Goal: Obtain resource: Obtain resource

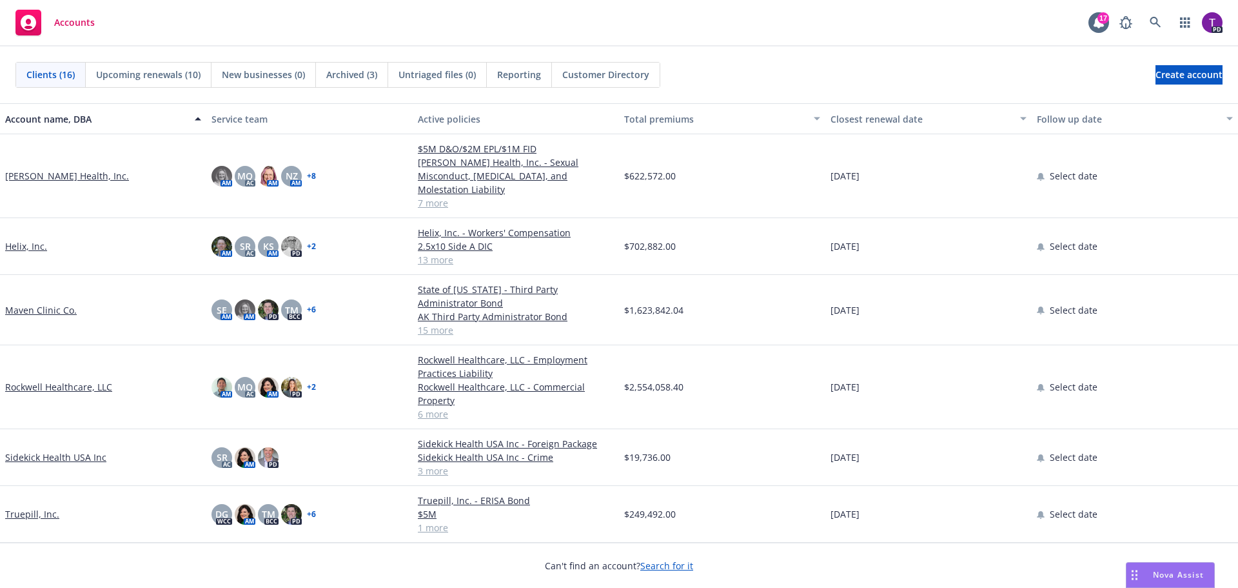
scroll to position [185, 0]
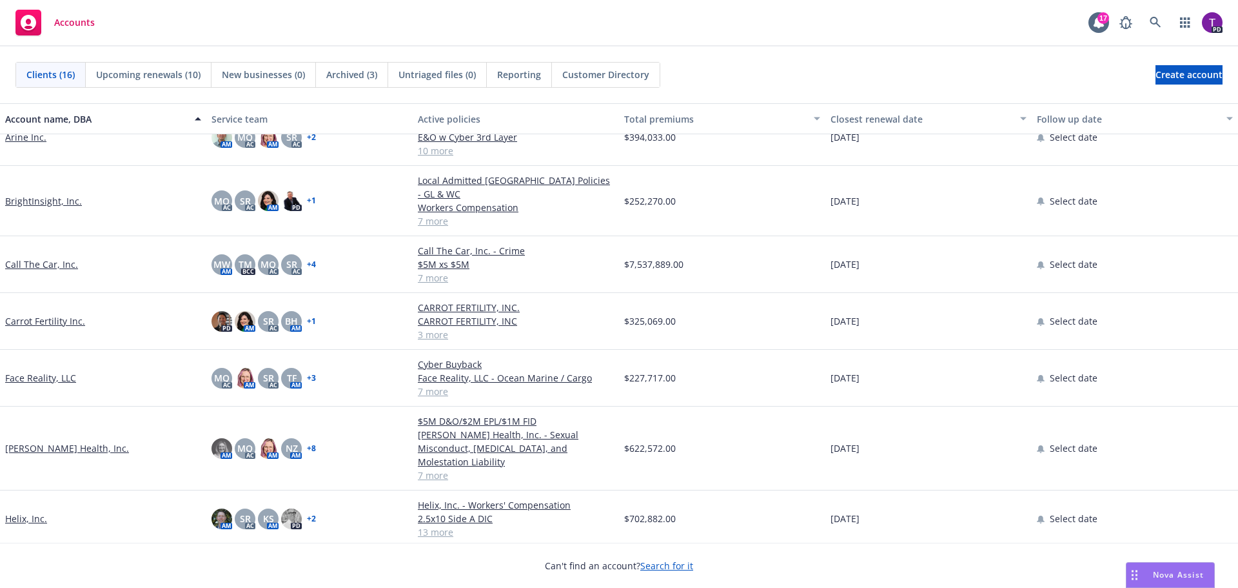
click at [57, 441] on link "Hazel Health, Inc." at bounding box center [67, 448] width 124 height 14
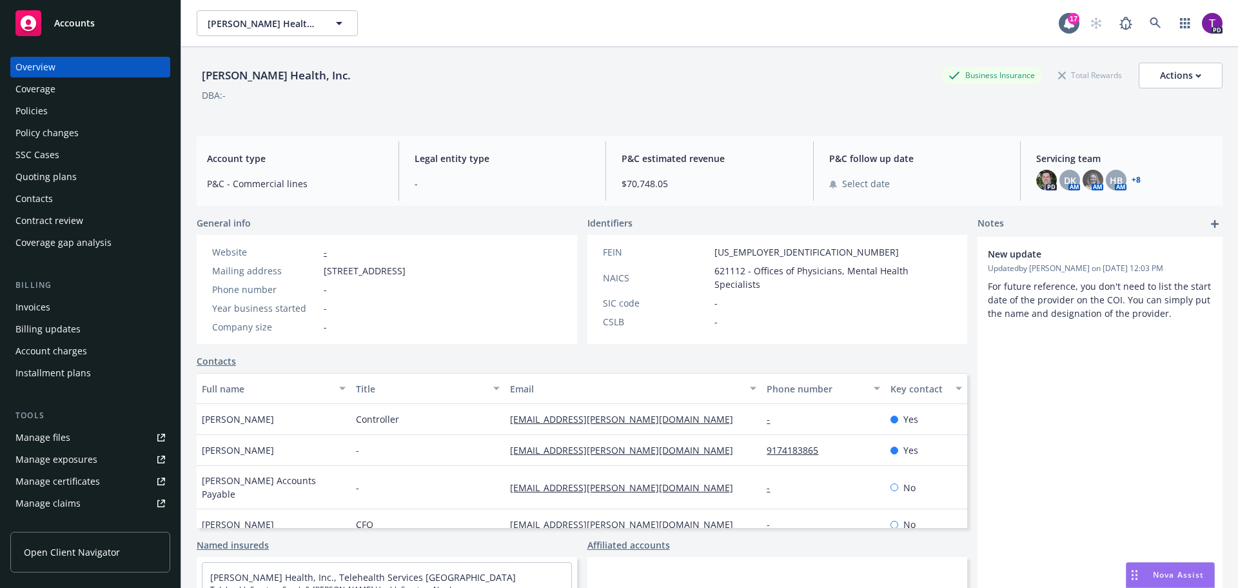
click at [61, 308] on div "Invoices" at bounding box center [90, 307] width 150 height 21
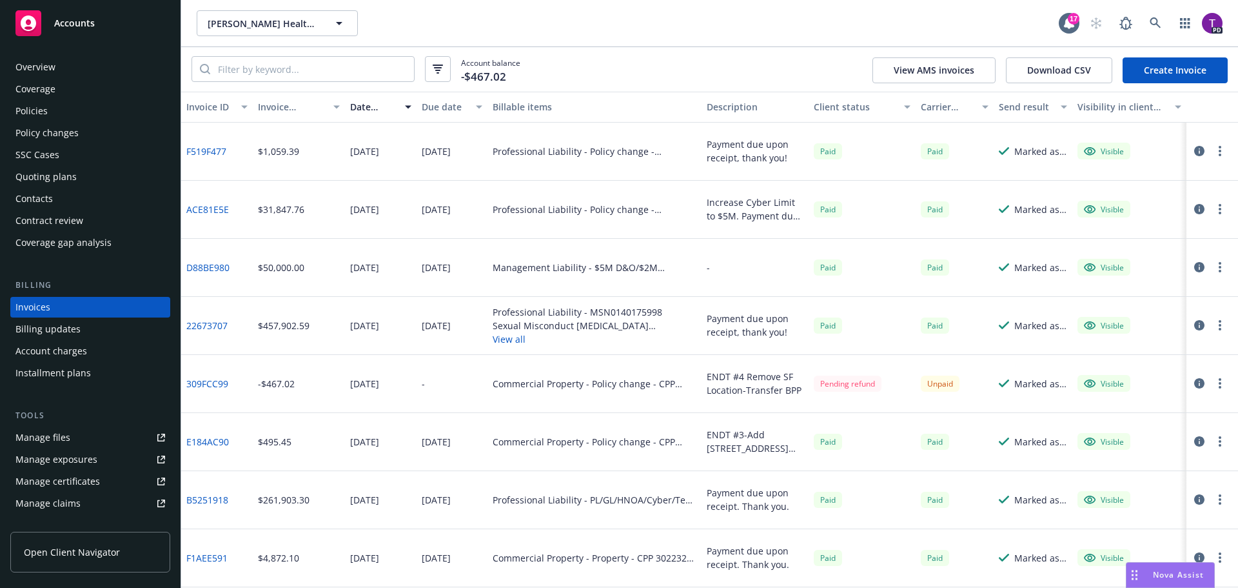
click at [922, 75] on button "View AMS invoices" at bounding box center [934, 70] width 123 height 26
click at [73, 112] on div "Policies" at bounding box center [90, 111] width 150 height 21
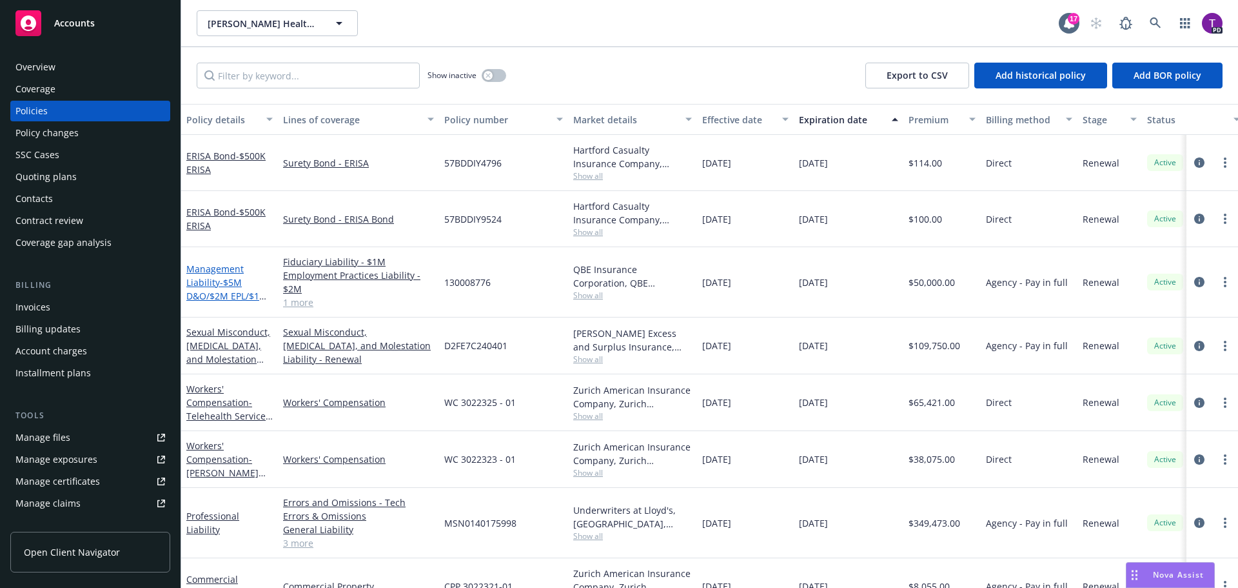
scroll to position [64, 0]
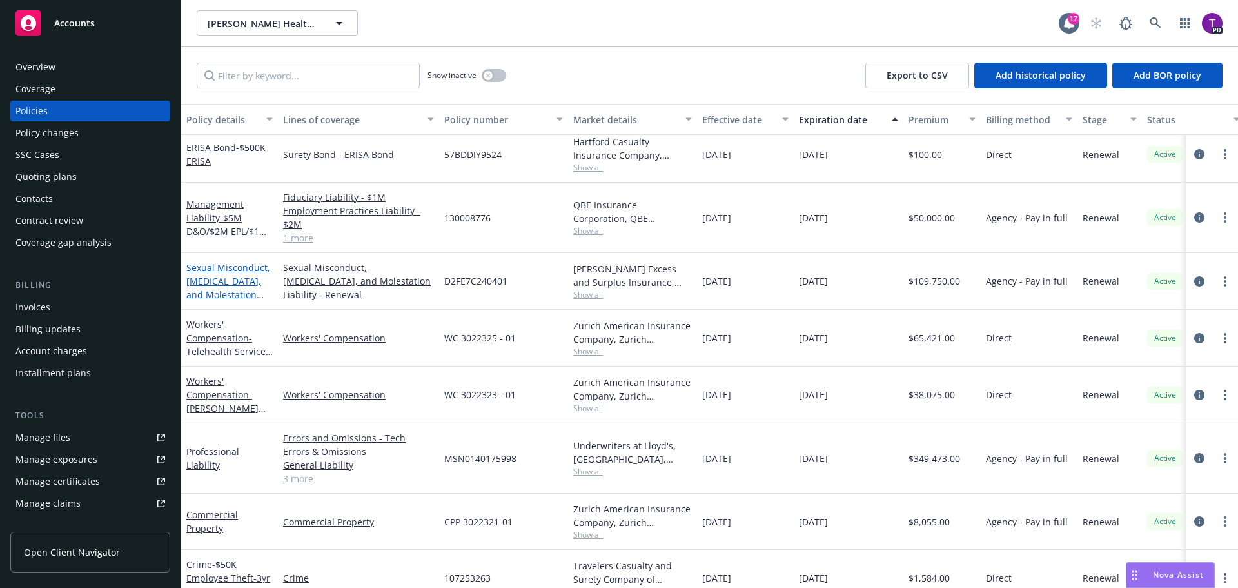
click at [232, 271] on link "Sexual Misconduct, Physical Abuse, and Molestation Liability" at bounding box center [228, 287] width 84 height 53
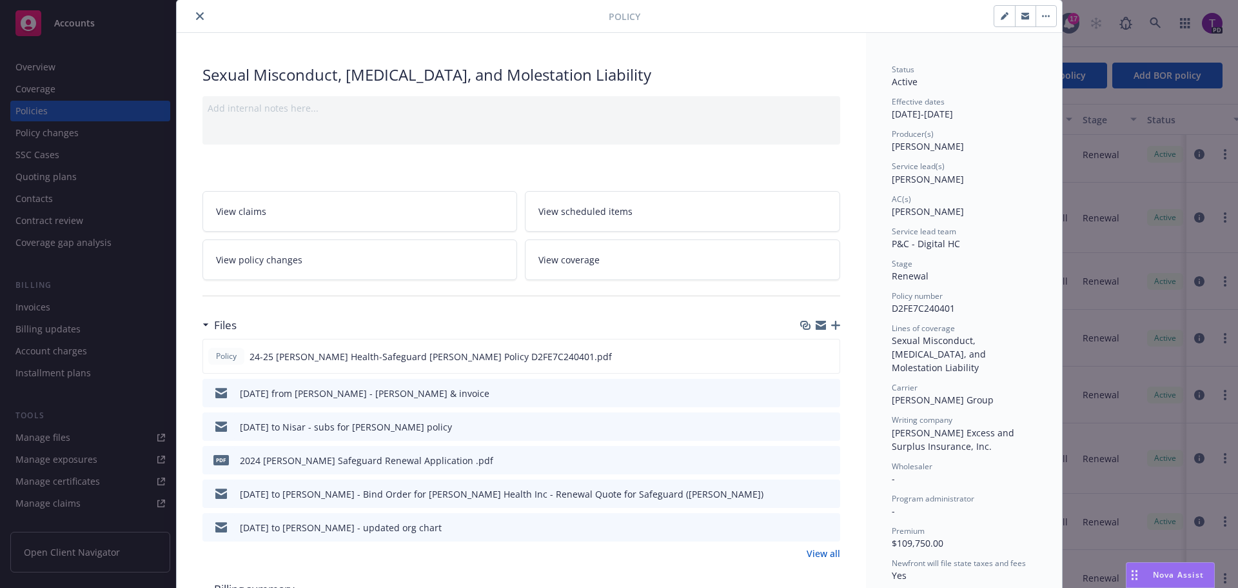
scroll to position [64, 0]
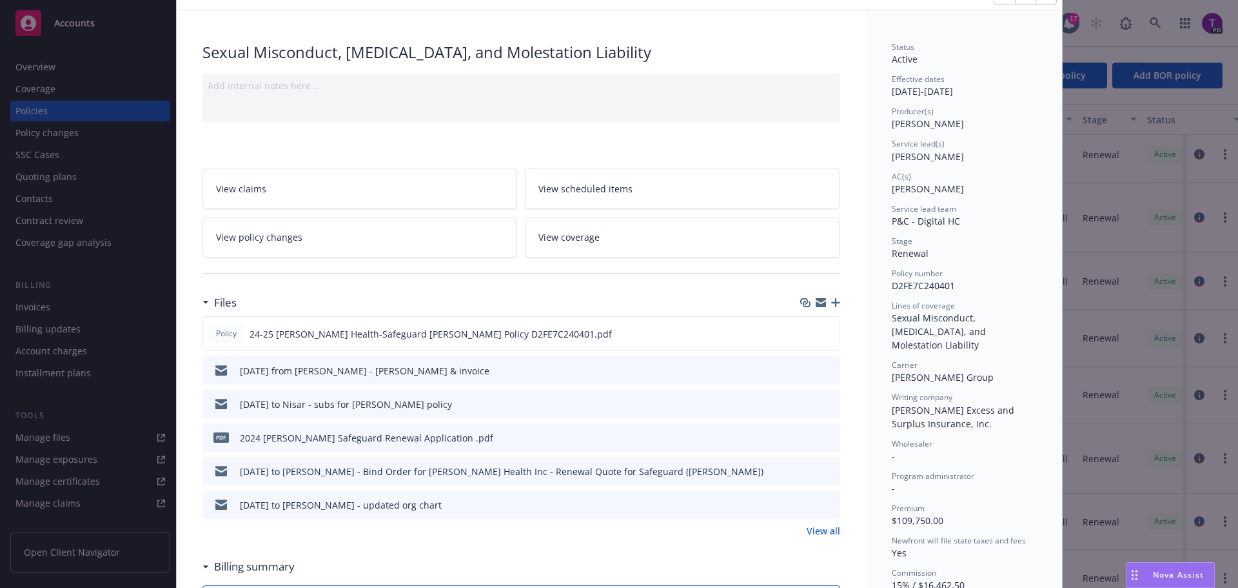
click at [272, 242] on span "View policy changes" at bounding box center [259, 237] width 86 height 14
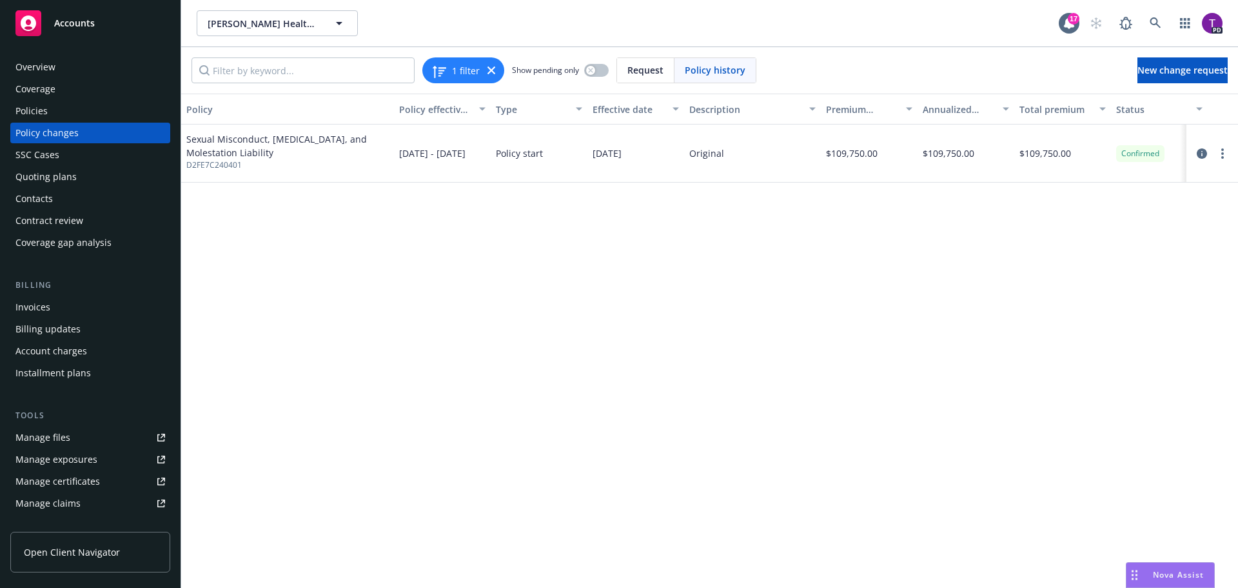
click at [92, 20] on span "Accounts" at bounding box center [74, 23] width 41 height 10
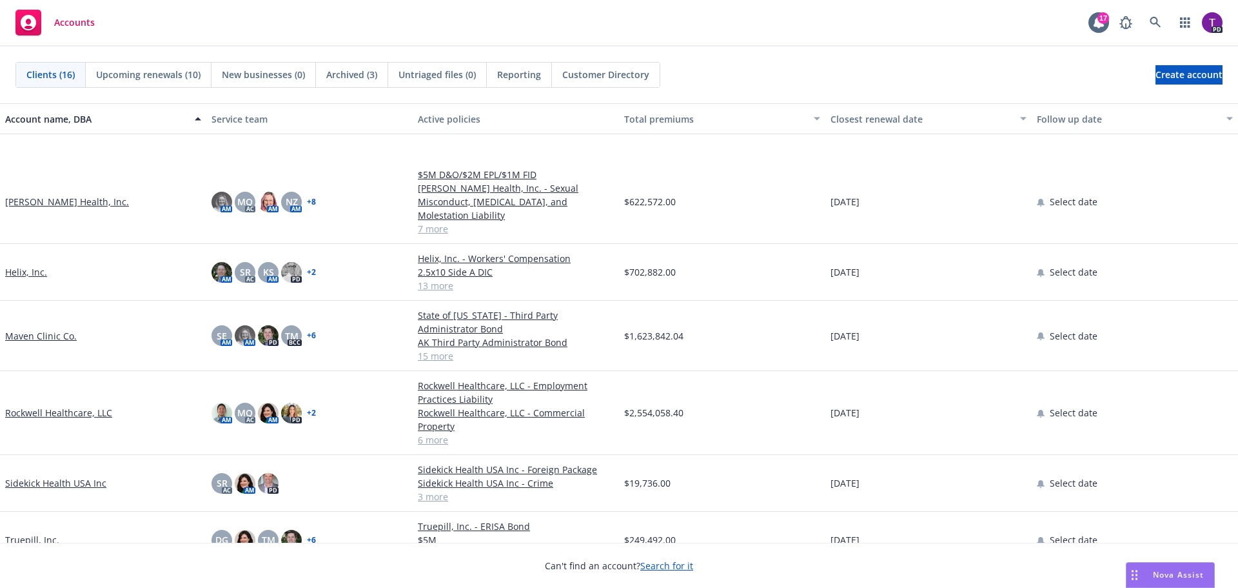
scroll to position [508, 0]
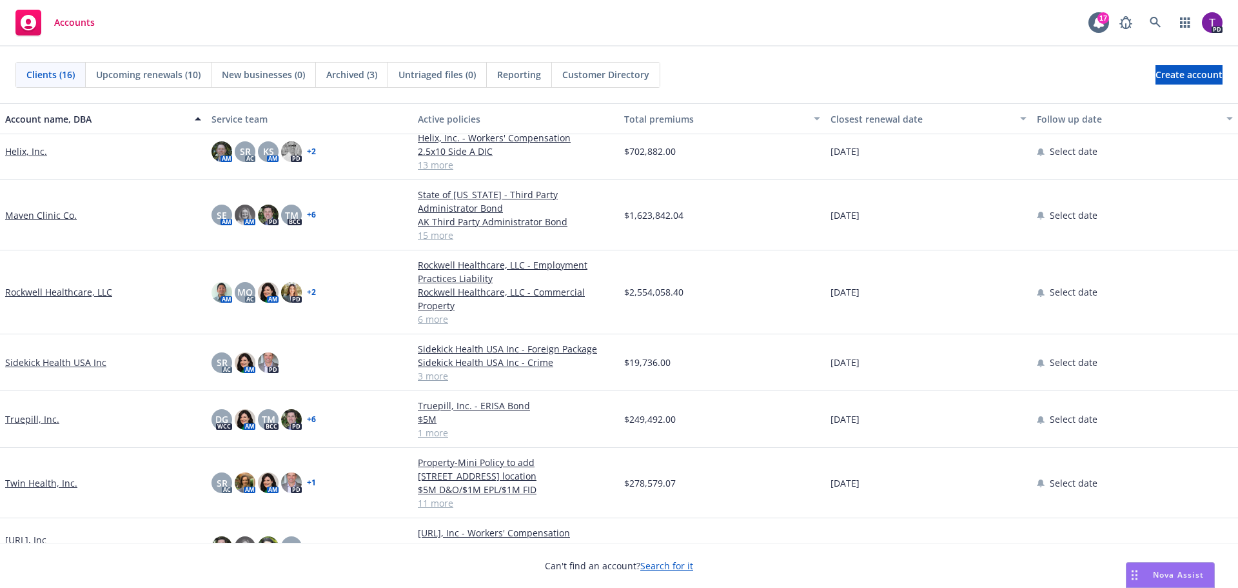
click at [48, 476] on link "Twin Health, Inc." at bounding box center [41, 483] width 72 height 14
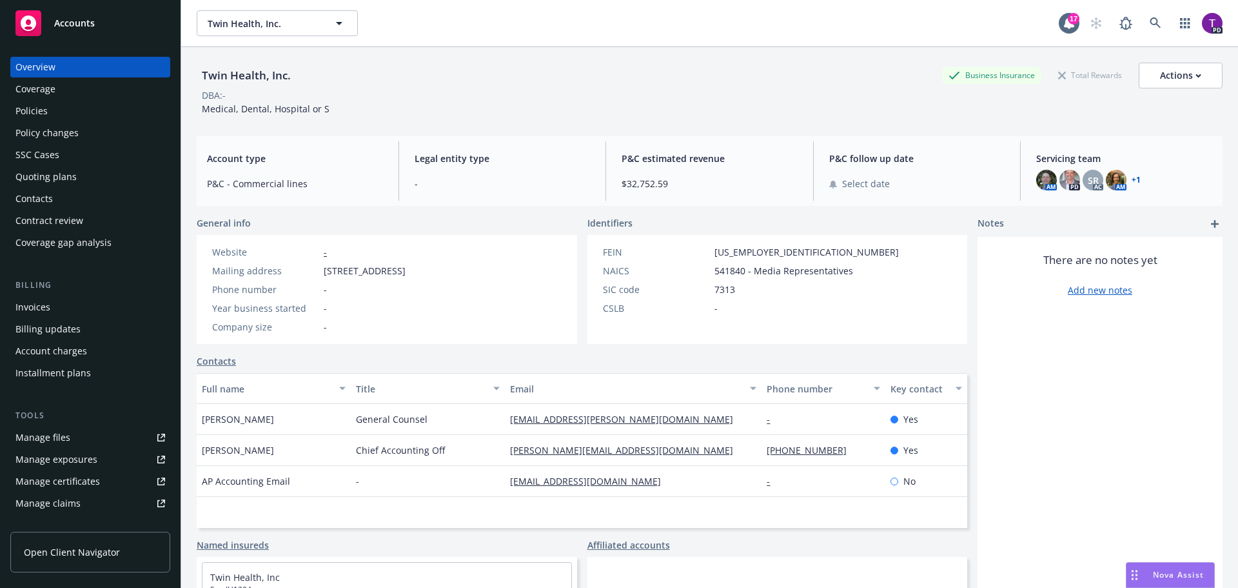
click at [71, 110] on div "Policies" at bounding box center [90, 111] width 150 height 21
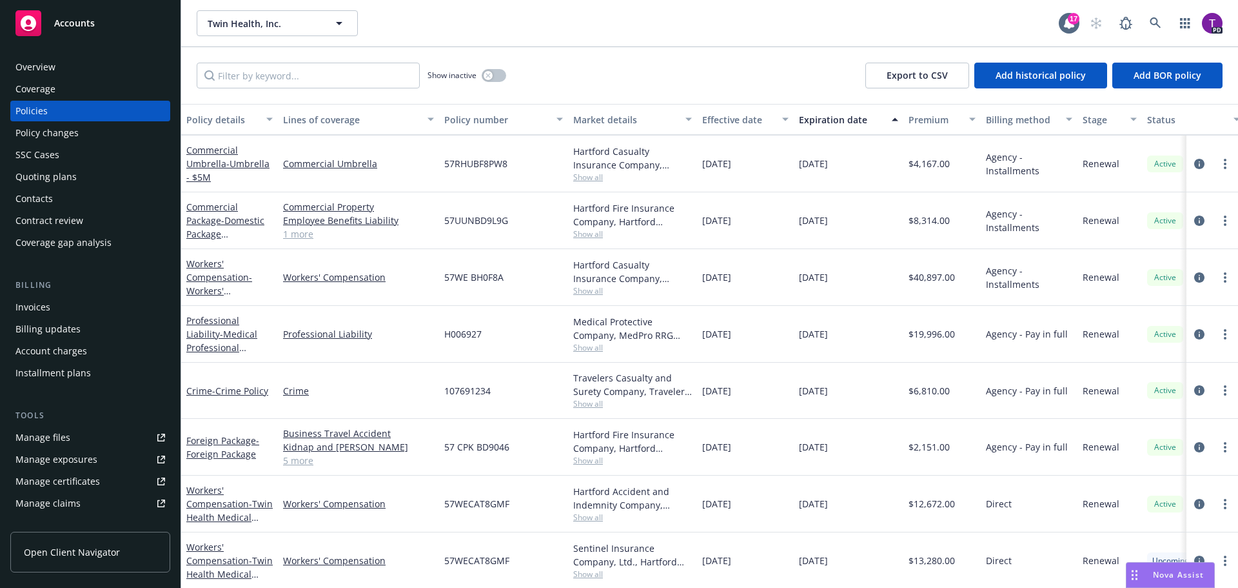
scroll to position [322, 0]
click at [67, 438] on div "Manage files" at bounding box center [42, 437] width 55 height 21
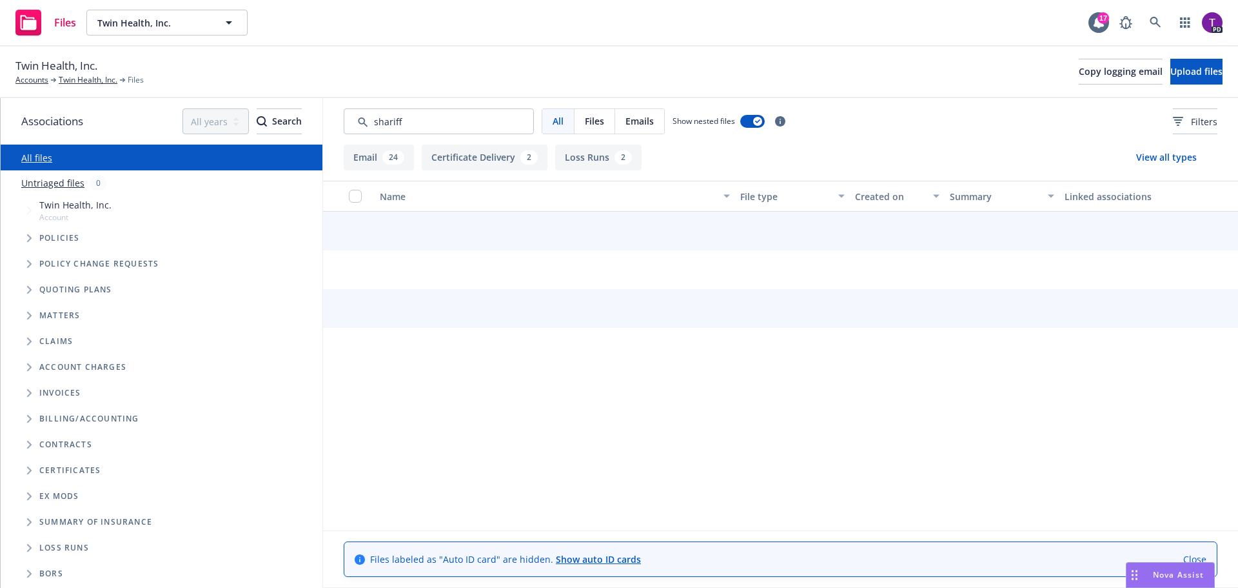
type input "shariff"
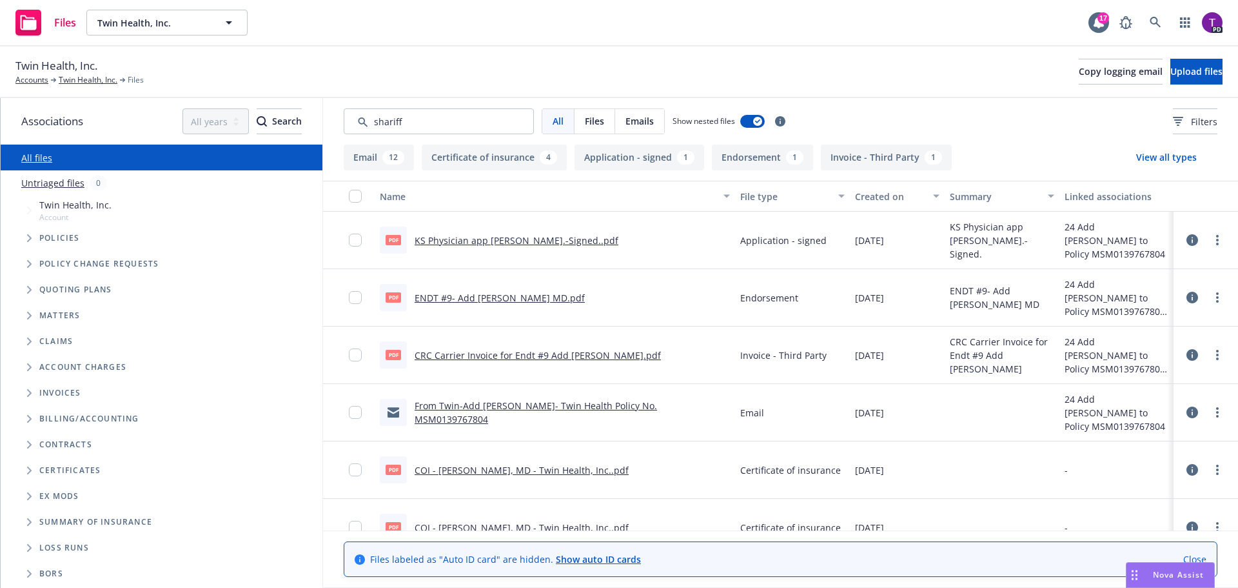
click at [597, 410] on link "From Twin-Add [PERSON_NAME]- Twin Health Policy No. MSM0139767804" at bounding box center [536, 412] width 243 height 26
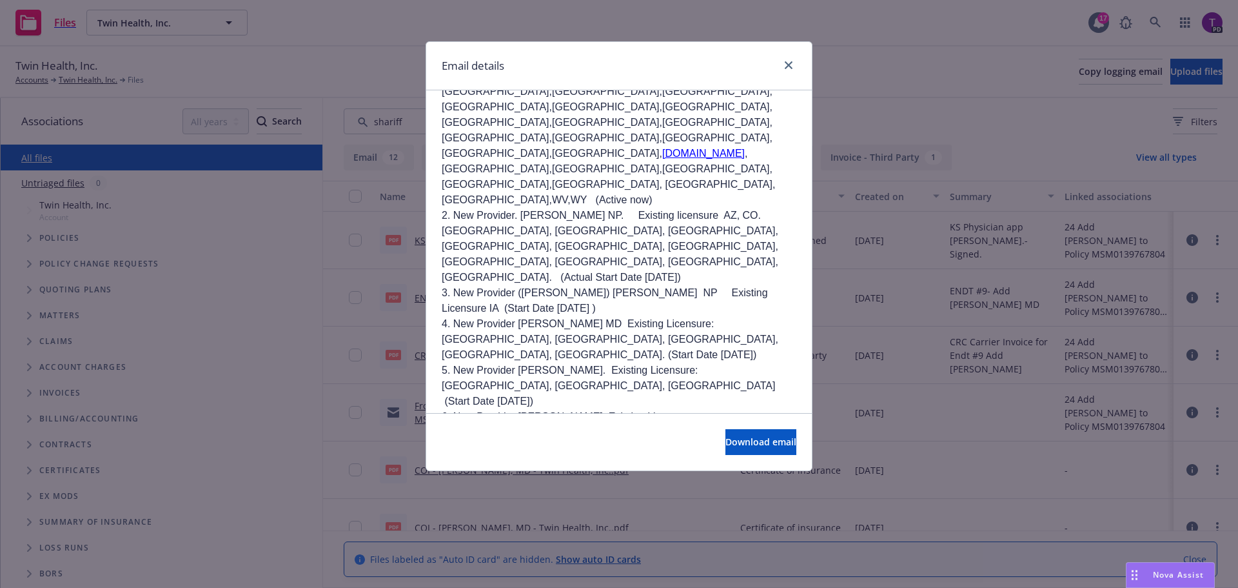
scroll to position [624, 0]
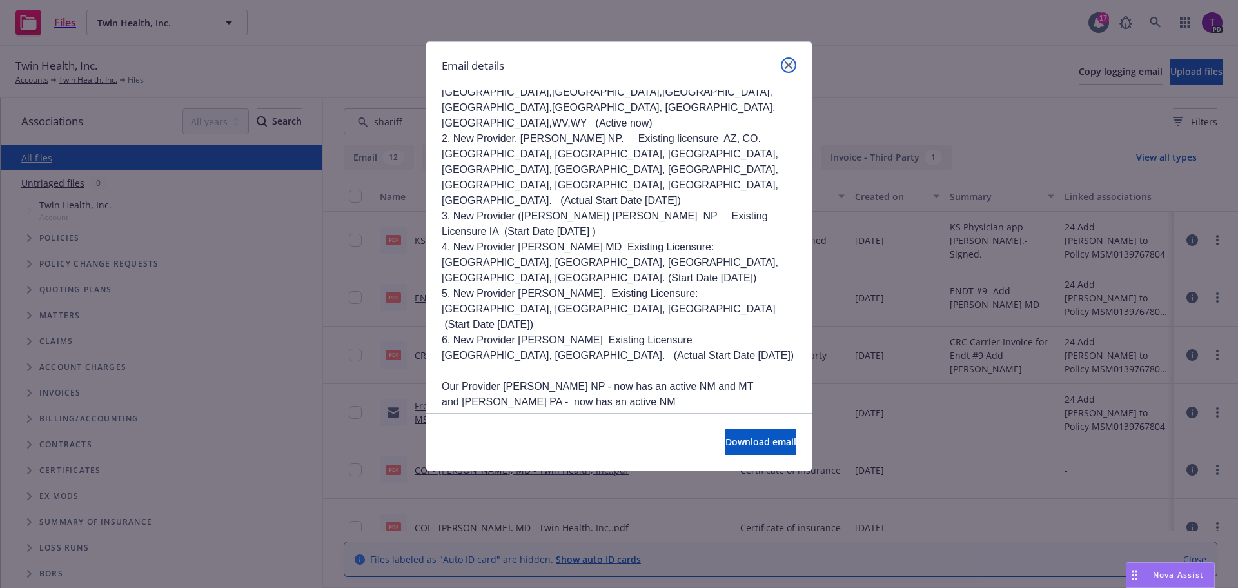
click at [792, 65] on icon "close" at bounding box center [789, 65] width 8 height 8
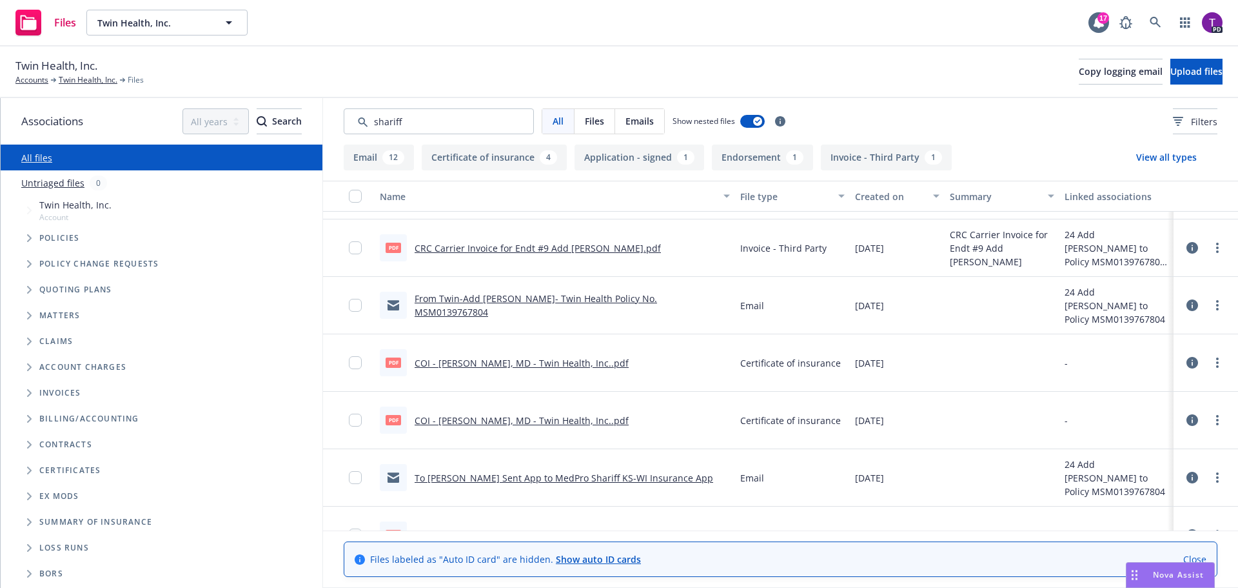
scroll to position [129, 0]
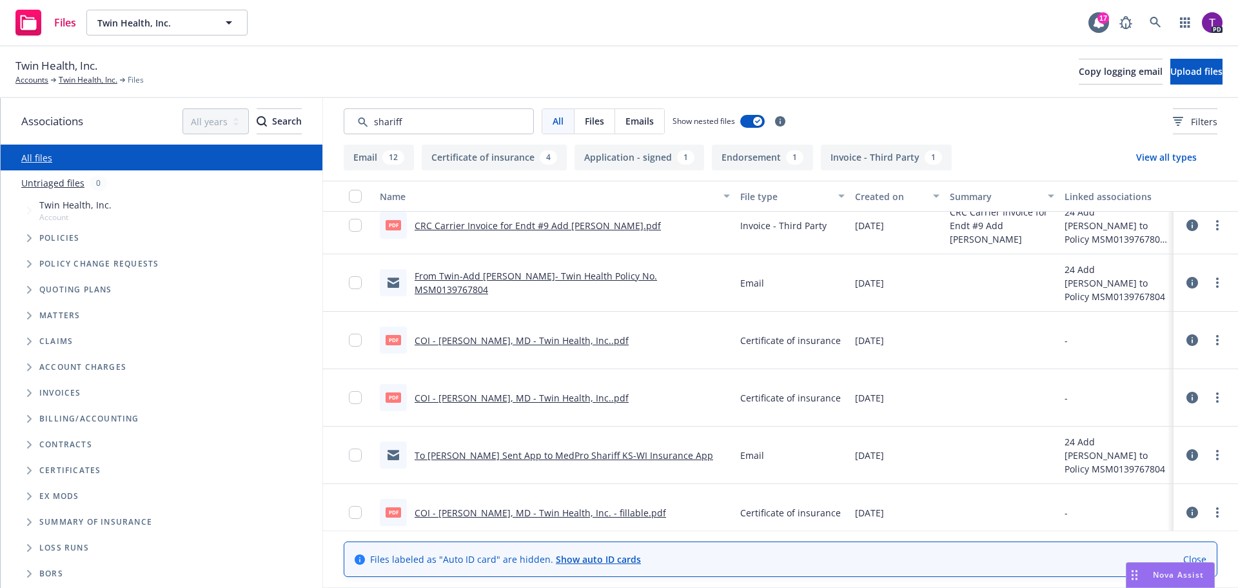
click at [599, 454] on link "To [PERSON_NAME] Sent App to MedPro Shariff KS-WI Insurance App" at bounding box center [564, 455] width 299 height 12
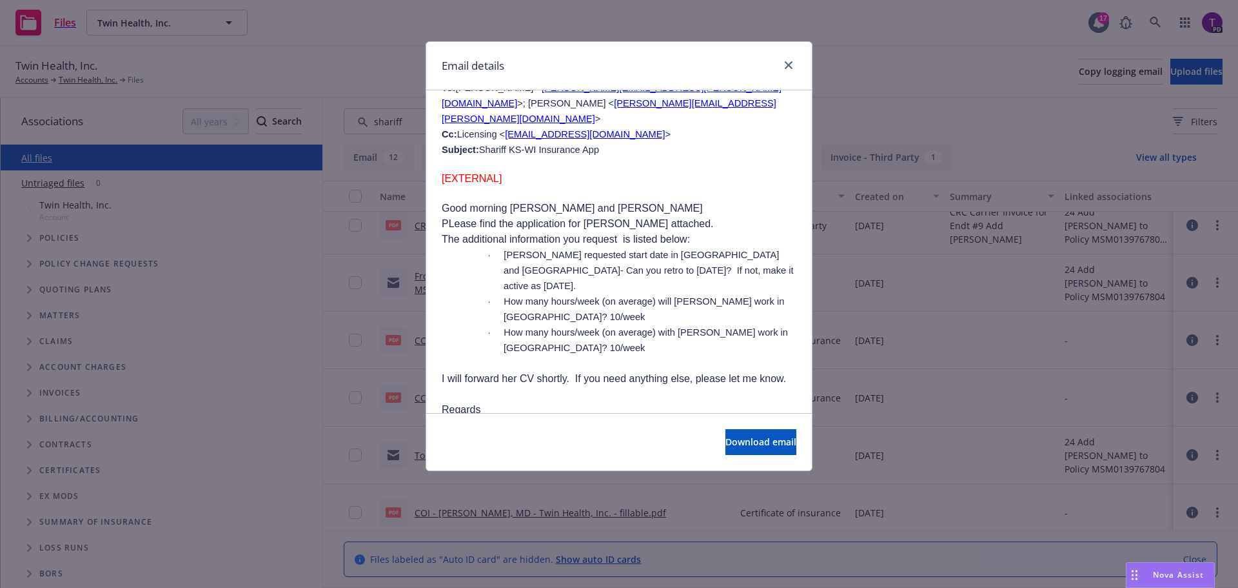
scroll to position [1096, 0]
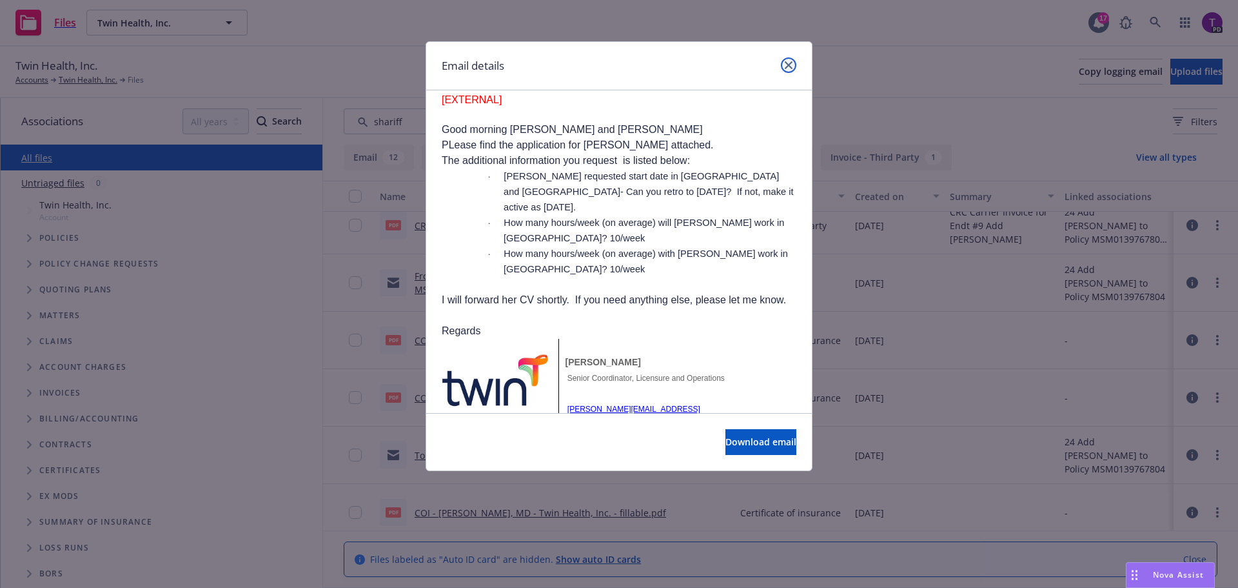
click at [784, 66] on link "close" at bounding box center [788, 64] width 15 height 15
